Goal: Purchase product/service

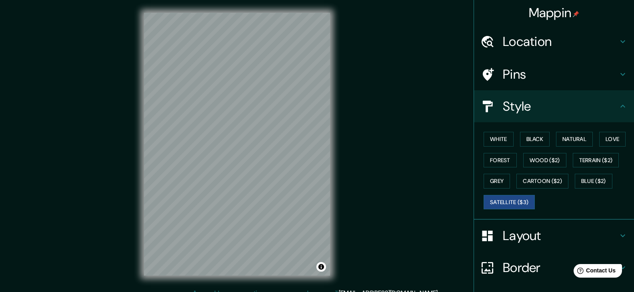
click at [618, 45] on icon at bounding box center [623, 42] width 10 height 10
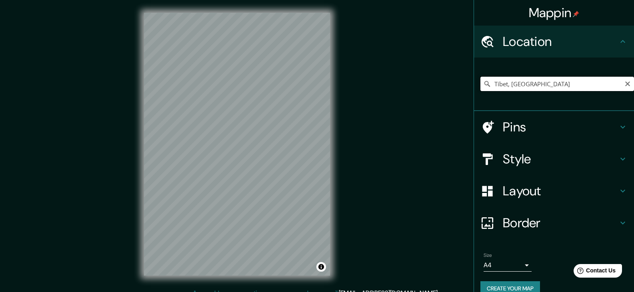
click at [571, 88] on input "Tíbet, [GEOGRAPHIC_DATA]" at bounding box center [557, 84] width 154 height 14
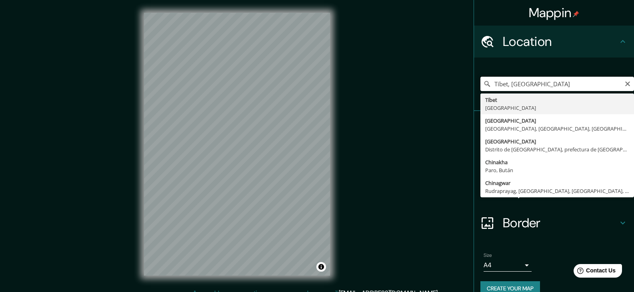
click at [571, 88] on input "Tíbet, [GEOGRAPHIC_DATA]" at bounding box center [557, 84] width 154 height 14
type input "T"
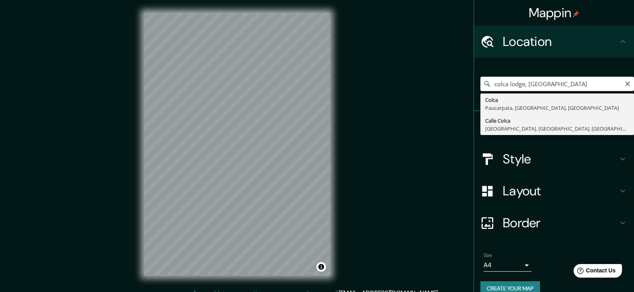
type input "[GEOGRAPHIC_DATA], [GEOGRAPHIC_DATA], [GEOGRAPHIC_DATA], [GEOGRAPHIC_DATA]"
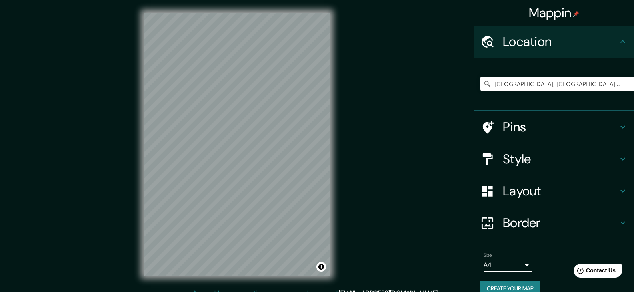
click at [334, 42] on div "© Mapbox © OpenStreetMap Improve this map © Maxar" at bounding box center [237, 144] width 212 height 289
click at [393, 169] on div "Mappin Location [GEOGRAPHIC_DATA], [GEOGRAPHIC_DATA], [GEOGRAPHIC_DATA], [GEOGR…" at bounding box center [317, 151] width 634 height 302
click at [347, 156] on div "Mappin Location [GEOGRAPHIC_DATA], [GEOGRAPHIC_DATA], [GEOGRAPHIC_DATA], [GEOGR…" at bounding box center [317, 151] width 634 height 302
click at [416, 126] on div "Mappin Location [GEOGRAPHIC_DATA], [GEOGRAPHIC_DATA], [GEOGRAPHIC_DATA], [GEOGR…" at bounding box center [317, 151] width 634 height 302
click at [337, 118] on div "© Mapbox © OpenStreetMap Improve this map © Maxar" at bounding box center [237, 144] width 212 height 289
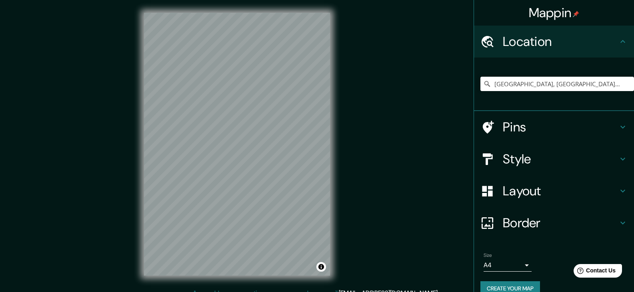
click at [333, 119] on div "© Mapbox © OpenStreetMap Improve this map © Maxar" at bounding box center [237, 144] width 212 height 289
click at [340, 116] on div "© Mapbox © OpenStreetMap Improve this map © Maxar" at bounding box center [237, 144] width 212 height 289
click at [406, 236] on div "Mappin Location [GEOGRAPHIC_DATA], [GEOGRAPHIC_DATA], [GEOGRAPHIC_DATA], [GEOGR…" at bounding box center [317, 151] width 634 height 302
click at [349, 234] on div "Mappin Location [GEOGRAPHIC_DATA], [GEOGRAPHIC_DATA], [GEOGRAPHIC_DATA], [GEOGR…" at bounding box center [317, 151] width 634 height 302
click at [340, 130] on div "© Mapbox © OpenStreetMap Improve this map © Maxar" at bounding box center [237, 144] width 212 height 289
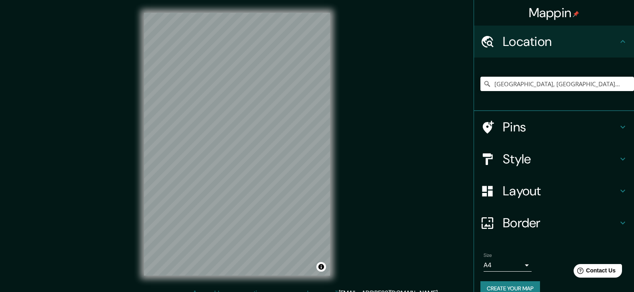
click at [508, 159] on h4 "Style" at bounding box center [560, 159] width 115 height 16
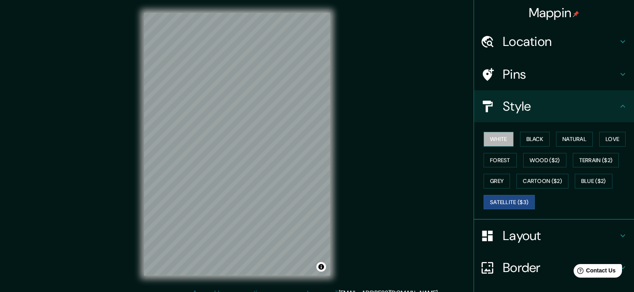
click at [494, 137] on button "White" at bounding box center [498, 139] width 30 height 15
